Goal: Find specific page/section: Find specific page/section

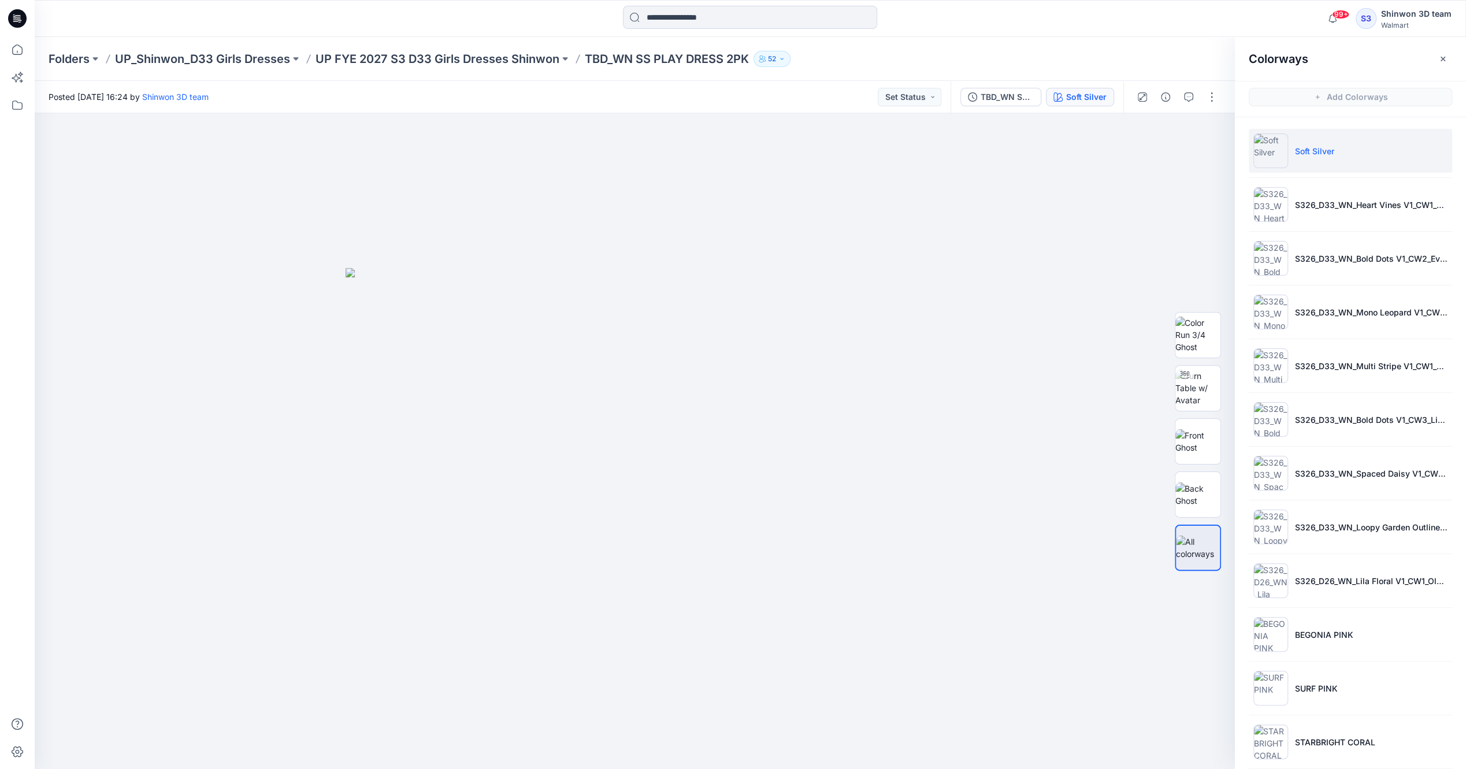
scroll to position [277, 0]
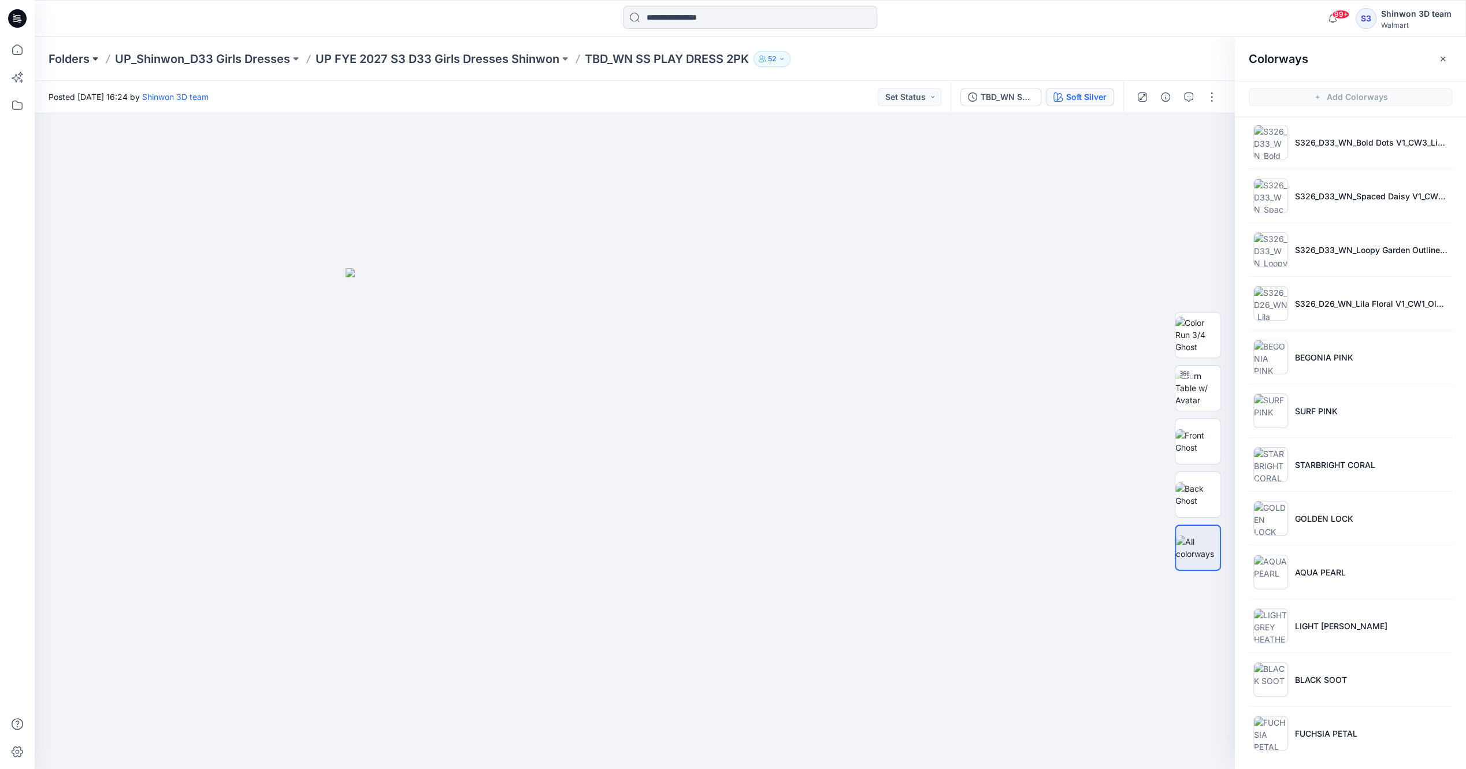
click at [96, 60] on button at bounding box center [96, 59] width 12 height 16
click at [107, 114] on input at bounding box center [133, 112] width 150 height 21
type input "****"
click at [154, 213] on p "UP_Shinwon D34 Plus Tops & Dresses" at bounding box center [129, 211] width 143 height 14
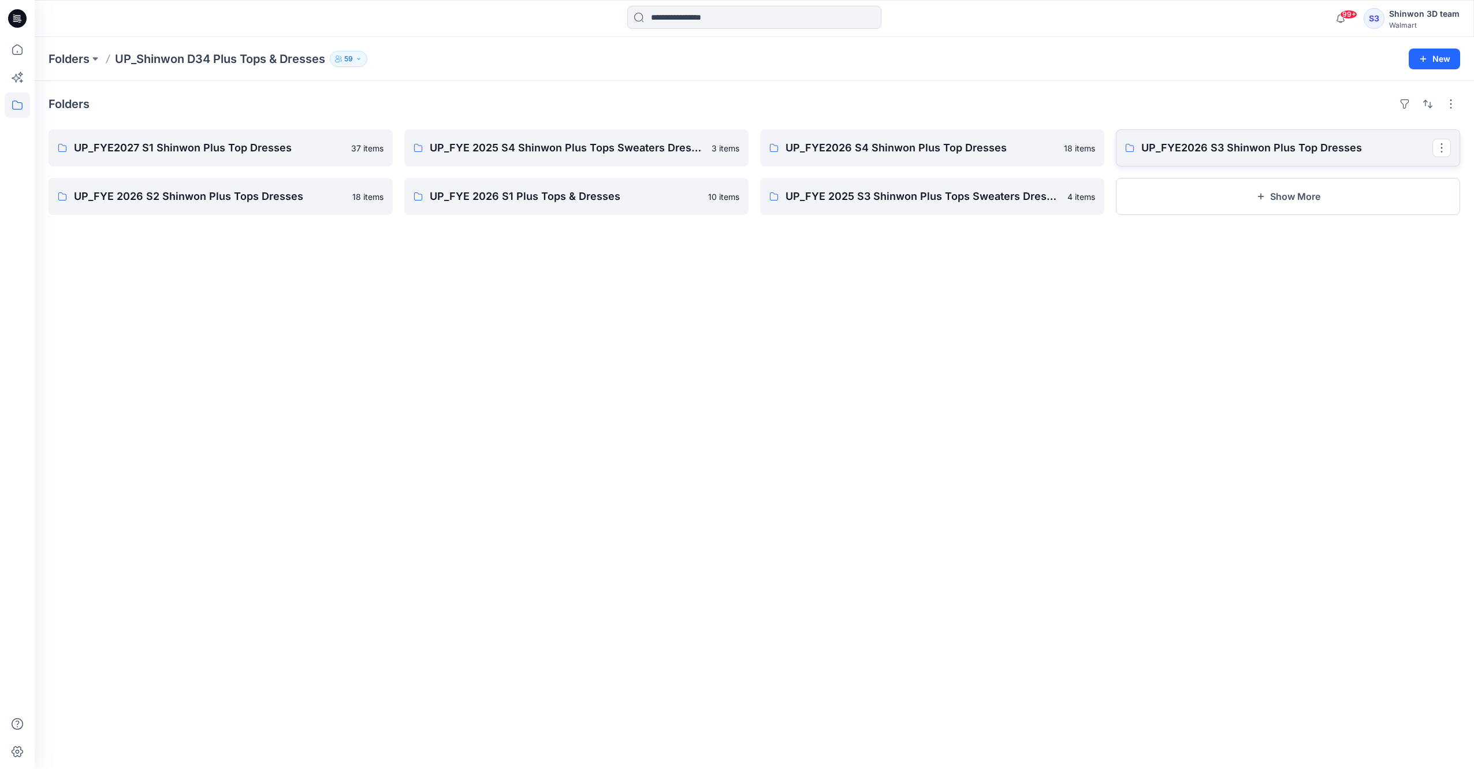
click at [1198, 154] on p "UP_FYE2026 S3 Shinwon Plus Top Dresses" at bounding box center [1287, 148] width 291 height 16
click at [1181, 149] on p "UP_FYE2026 S3 Shinwon Plus Top Dresses" at bounding box center [1287, 148] width 291 height 16
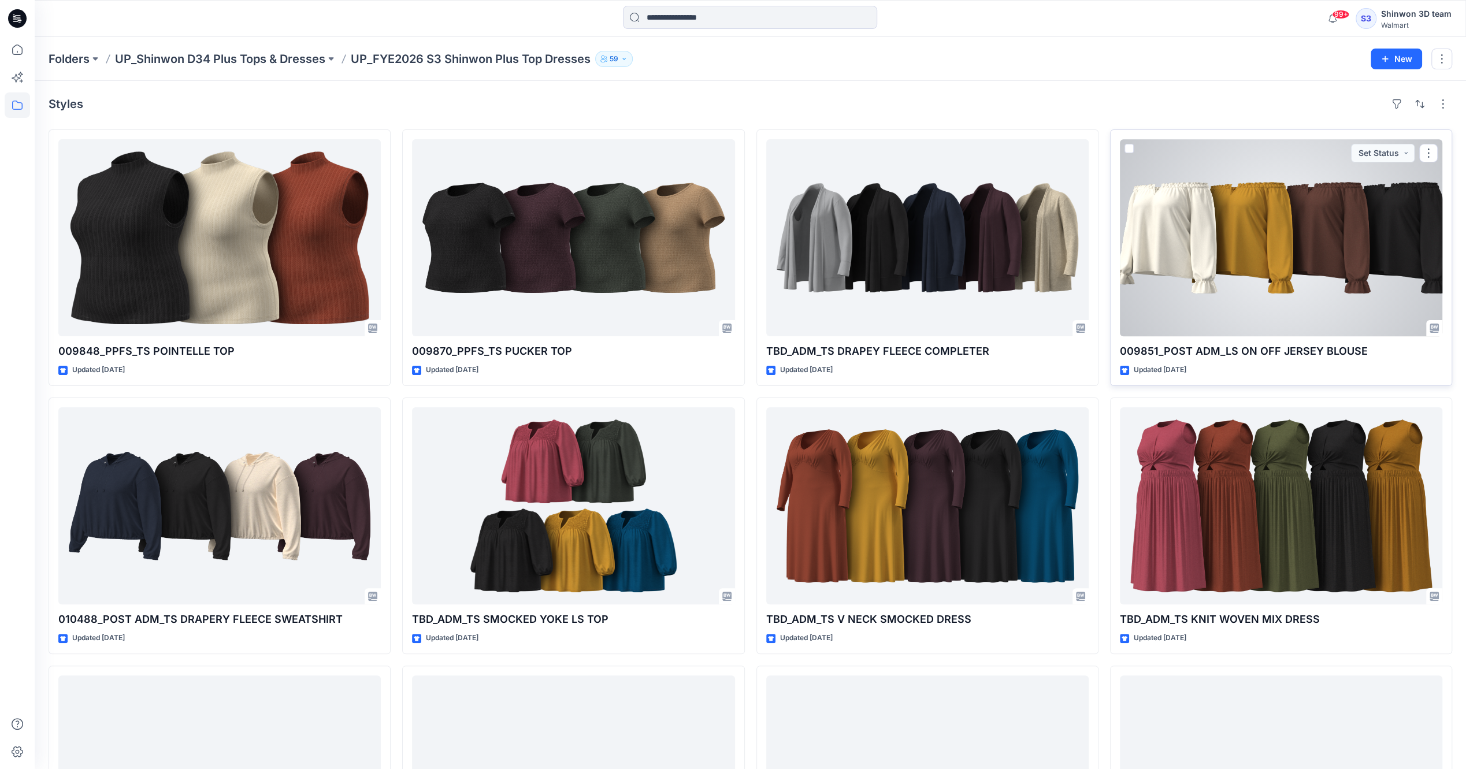
click at [1281, 222] on div at bounding box center [1281, 237] width 322 height 197
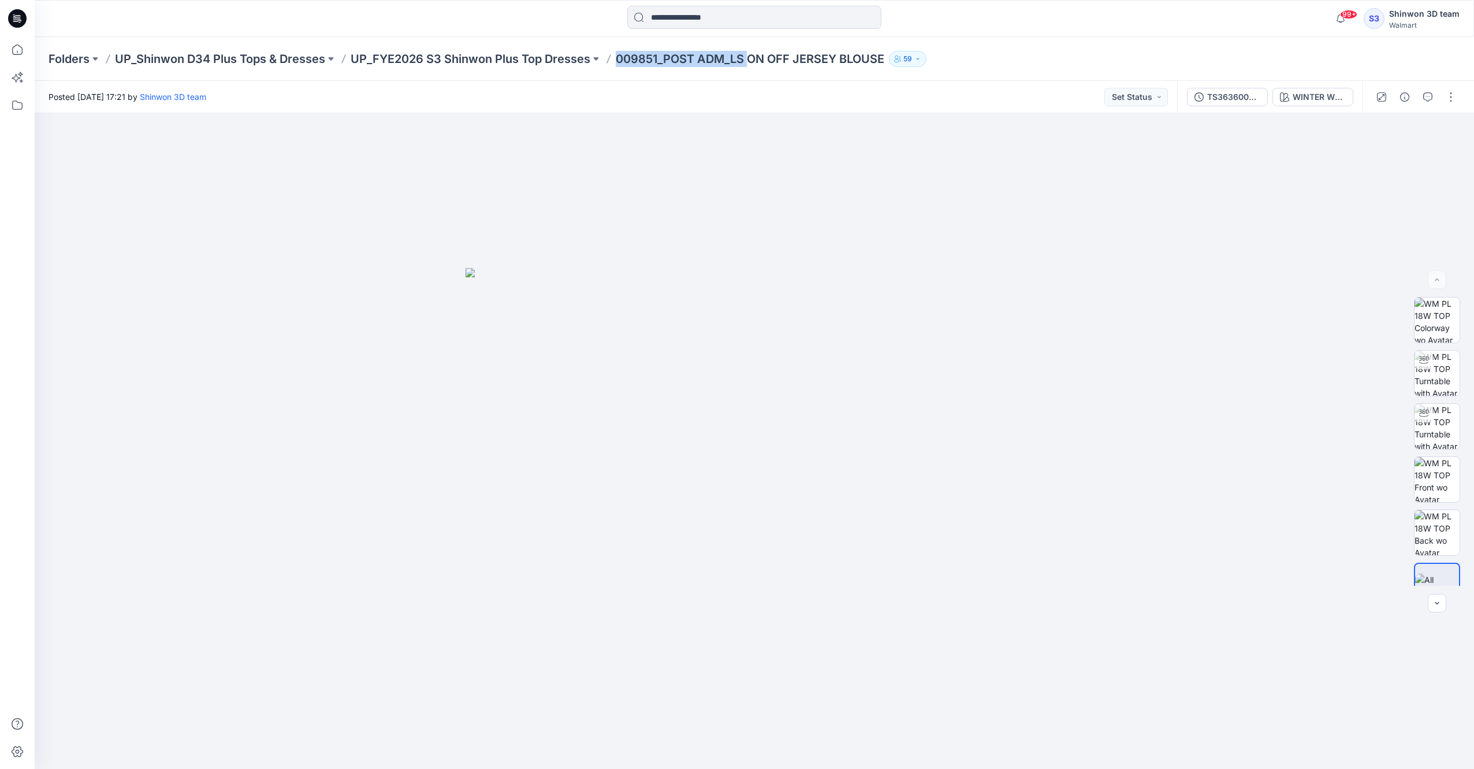
drag, startPoint x: 618, startPoint y: 62, endPoint x: 864, endPoint y: 43, distance: 246.9
click at [860, 43] on div "Folders UP_Shinwon D34 Plus Tops & Dresses UP_FYE2026 S3 Shinwon Plus Top Dress…" at bounding box center [755, 59] width 1440 height 44
drag, startPoint x: 864, startPoint y: 43, endPoint x: 801, endPoint y: 82, distance: 74.7
click at [840, 74] on div "Folders UP_Shinwon D34 Plus Tops & Dresses UP_FYE2026 S3 Shinwon Plus Top Dress…" at bounding box center [755, 59] width 1440 height 44
drag, startPoint x: 889, startPoint y: 61, endPoint x: 617, endPoint y: 65, distance: 271.6
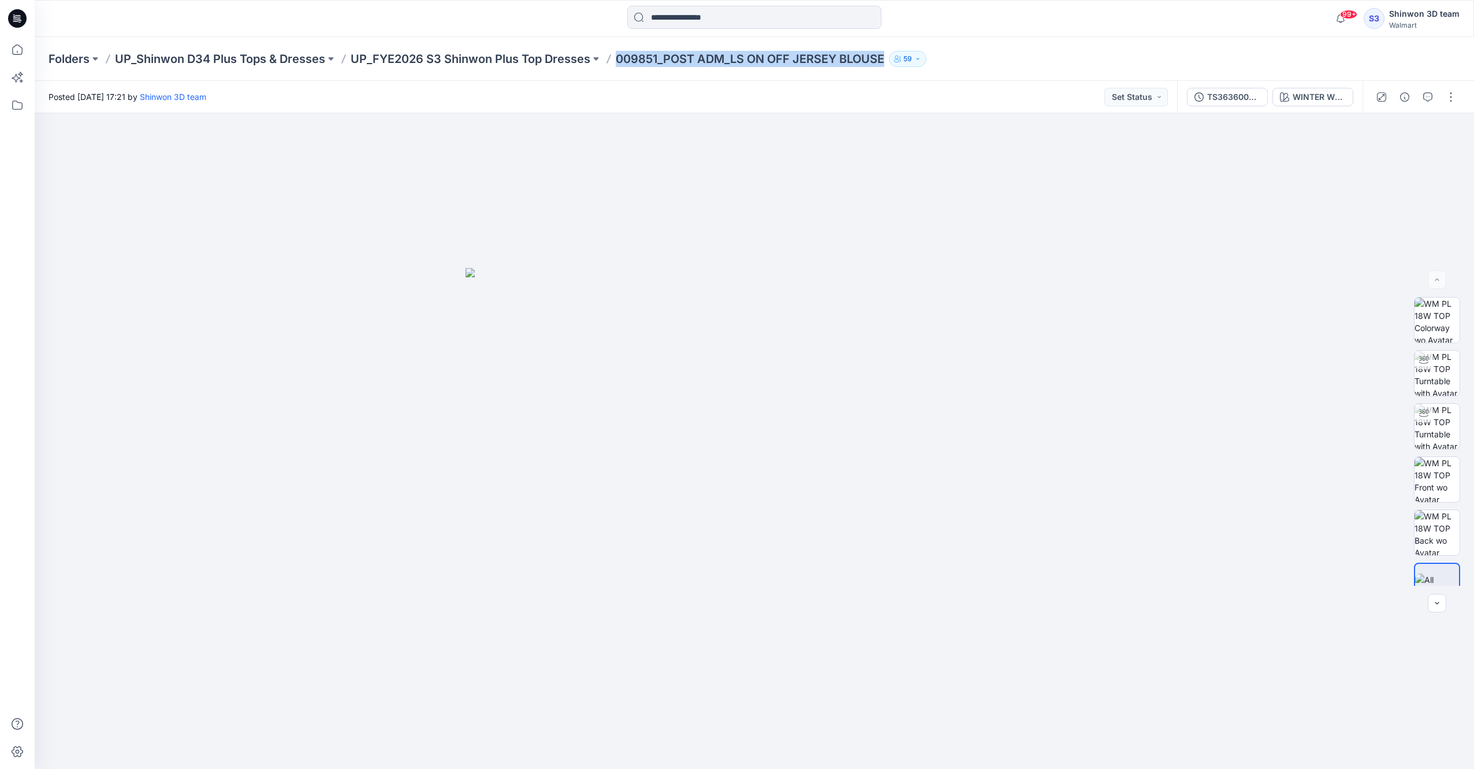
click at [617, 64] on div "Folders UP_Shinwon D34 Plus Tops & Dresses UP_FYE2026 S3 Shinwon Plus Top Dress…" at bounding box center [710, 59] width 1322 height 16
copy p "009851_POST ADM_LS ON OFF JERSEY BLOUSE"
